Goal: Transaction & Acquisition: Subscribe to service/newsletter

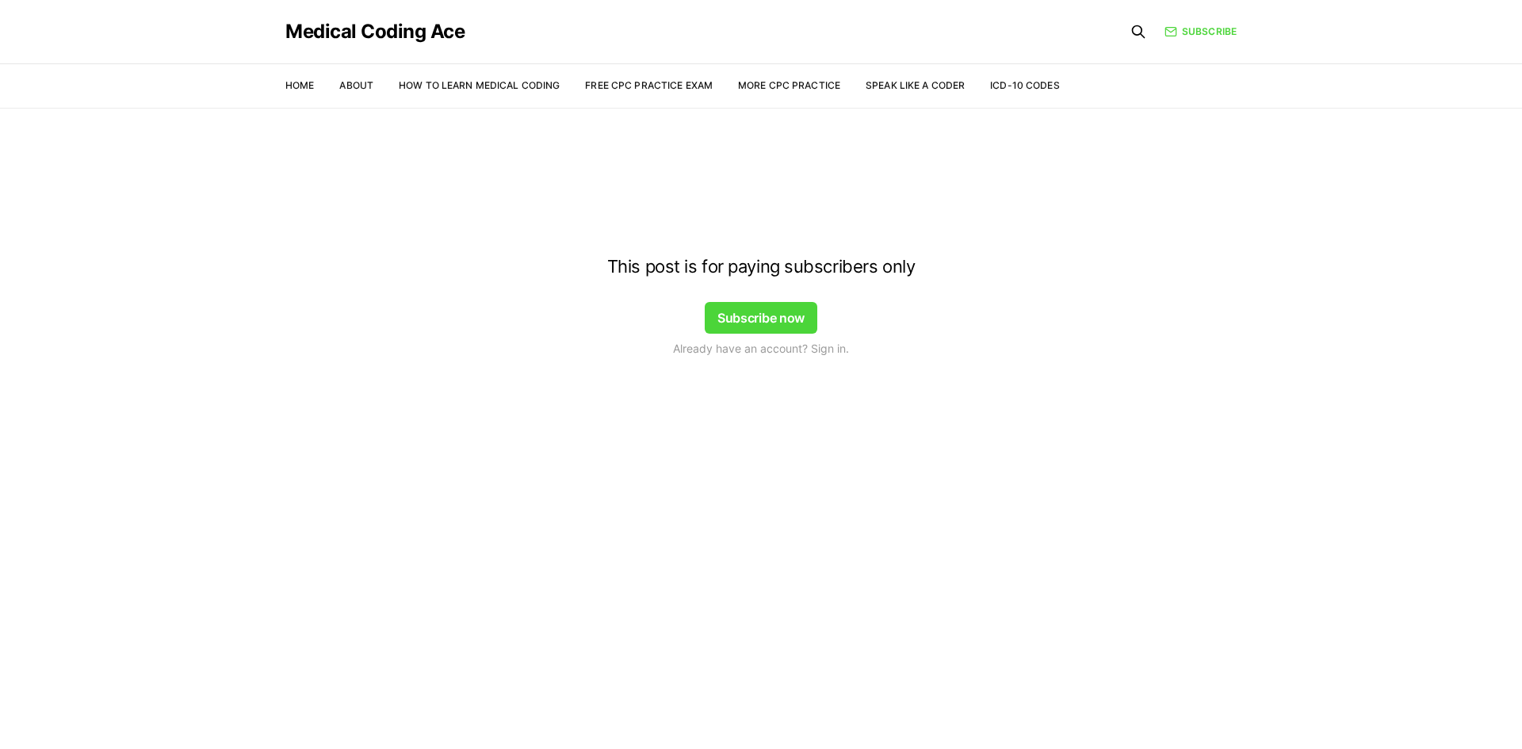
drag, startPoint x: 448, startPoint y: 312, endPoint x: 0, endPoint y: 390, distance: 454.5
click at [486, 85] on div at bounding box center [761, 139] width 1522 height 127
click at [307, 89] on div at bounding box center [761, 139] width 1522 height 127
drag, startPoint x: 306, startPoint y: 84, endPoint x: 350, endPoint y: 79, distance: 44.6
click at [310, 85] on div at bounding box center [761, 139] width 1522 height 127
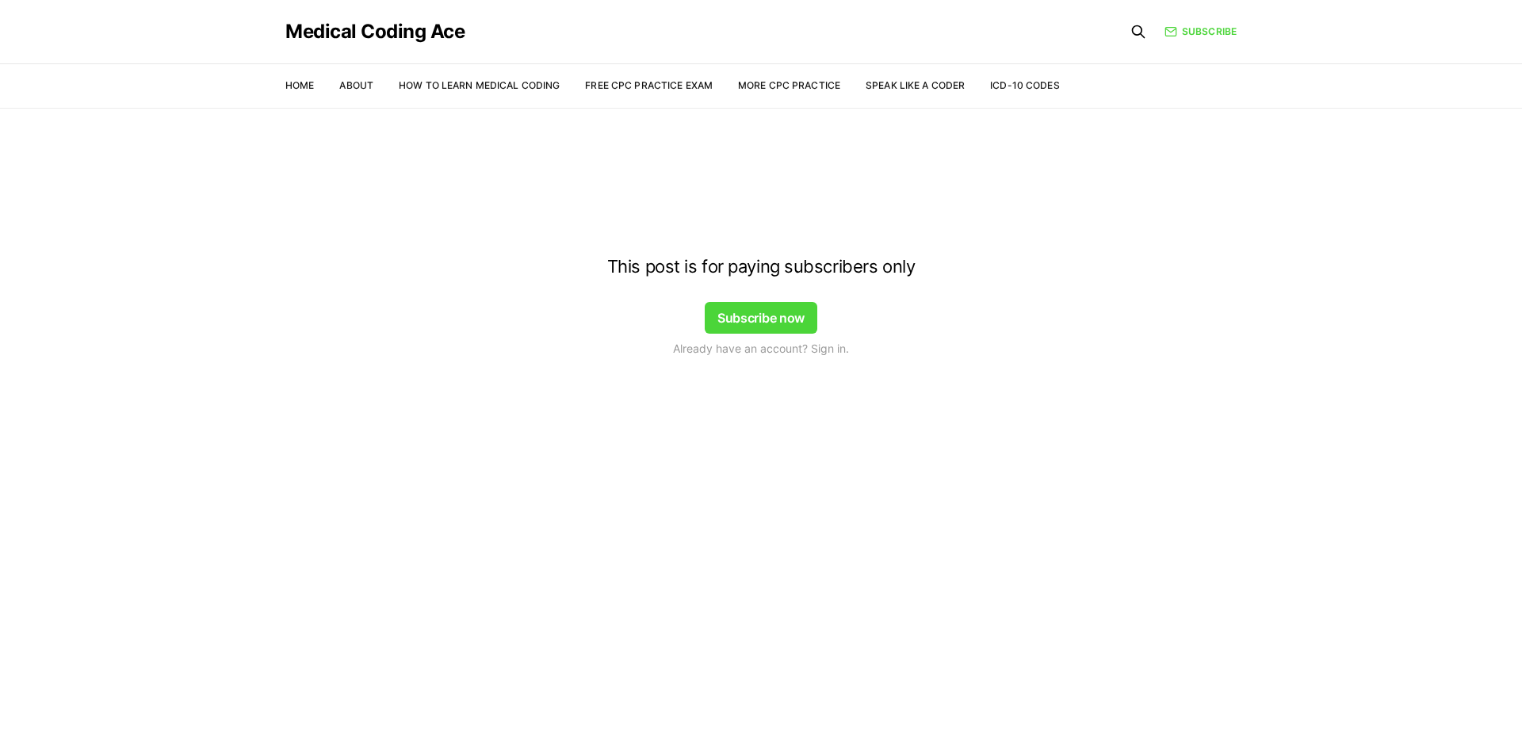
click at [350, 79] on div at bounding box center [761, 139] width 1522 height 127
drag, startPoint x: 462, startPoint y: 78, endPoint x: 548, endPoint y: 76, distance: 85.6
click at [466, 78] on div at bounding box center [761, 139] width 1522 height 127
drag, startPoint x: 548, startPoint y: 76, endPoint x: 758, endPoint y: 71, distance: 210.1
click at [694, 75] on nav "Home About How to Learn Medical Coding Free CPC Practice Exam More CPC Practice…" at bounding box center [672, 85] width 774 height 44
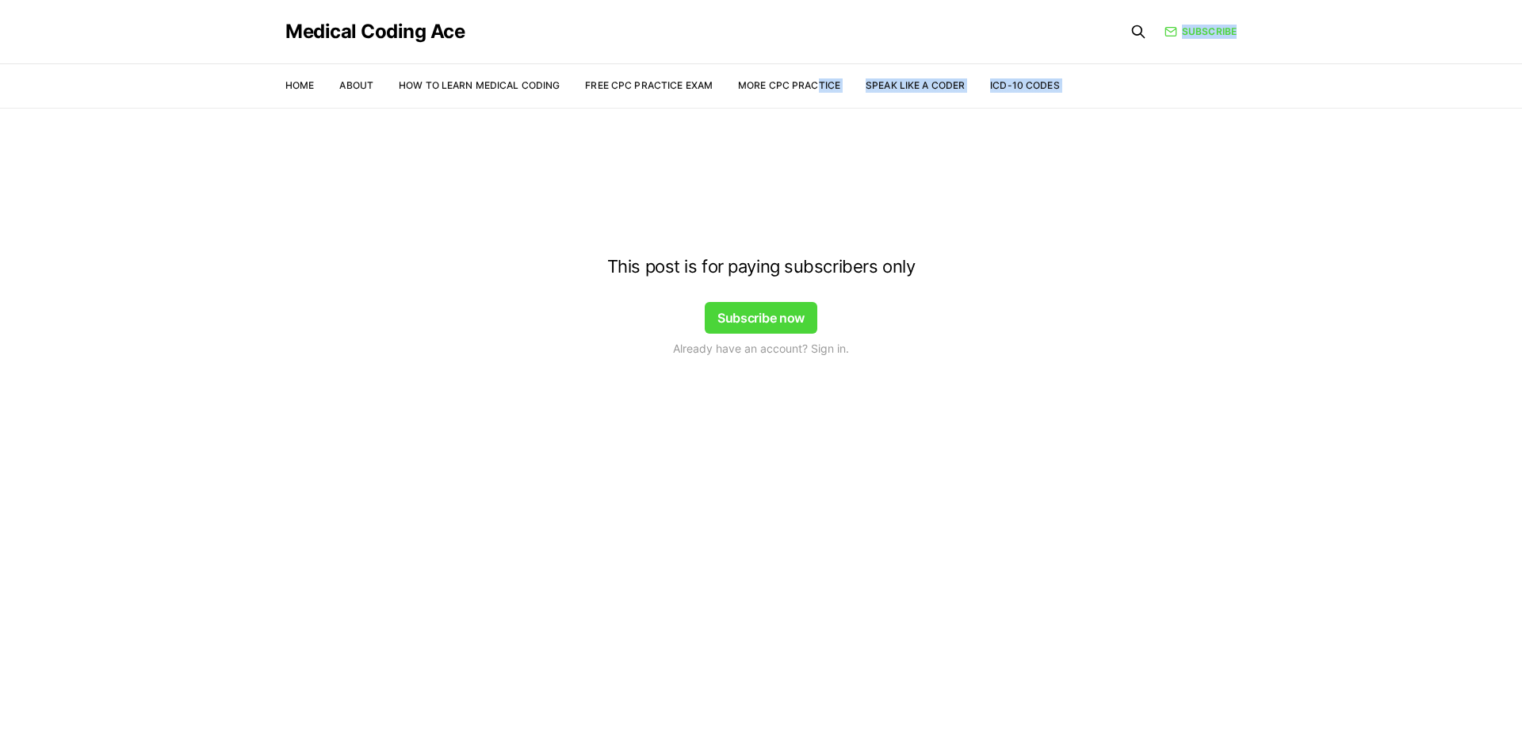
click at [839, 82] on div "Medical Coding Ace Home About How to Learn Medical Coding Free CPC Practice Exa…" at bounding box center [761, 374] width 1522 height 749
click at [768, 321] on button "Subscribe now" at bounding box center [761, 318] width 113 height 32
click at [771, 312] on button "Subscribe now" at bounding box center [761, 318] width 113 height 32
click at [1099, 330] on div "This post is for paying subscribers only Subscribe now Already have an account?…" at bounding box center [761, 295] width 1522 height 185
click at [770, 308] on button "Subscribe now" at bounding box center [761, 318] width 113 height 32
